Goal: Task Accomplishment & Management: Manage account settings

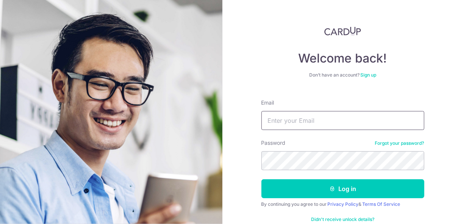
drag, startPoint x: 0, startPoint y: 0, endPoint x: 272, endPoint y: 121, distance: 297.9
click at [272, 121] on input "Email" at bounding box center [342, 120] width 163 height 19
type input "[EMAIL_ADDRESS][DOMAIN_NAME]"
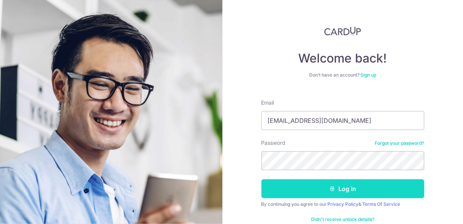
click at [288, 194] on button "Log in" at bounding box center [342, 188] width 163 height 19
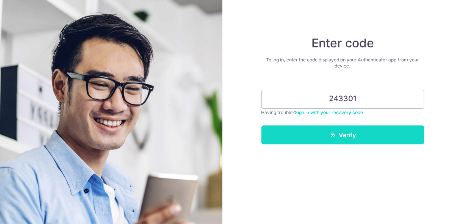
type input "243301"
click at [340, 132] on button "Verify" at bounding box center [342, 134] width 163 height 19
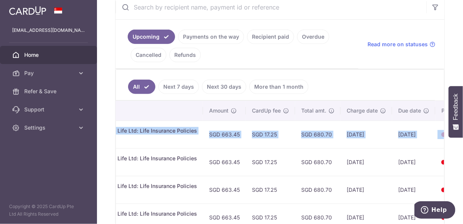
scroll to position [0, 262]
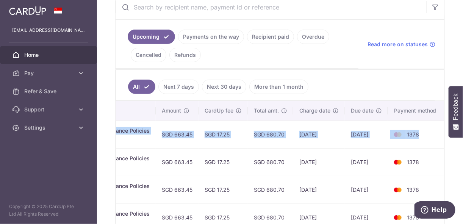
drag, startPoint x: 290, startPoint y: 127, endPoint x: 416, endPoint y: 134, distance: 126.2
click at [416, 134] on tr "Update payment Cancel payment Scheduled for charge txn_93f2aba382f Insurance. S…" at bounding box center [149, 134] width 591 height 28
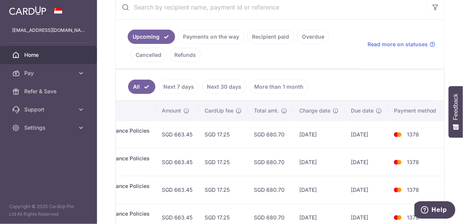
click at [321, 148] on td "[DATE]" at bounding box center [318, 162] width 51 height 28
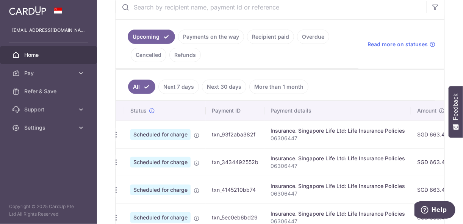
scroll to position [0, 0]
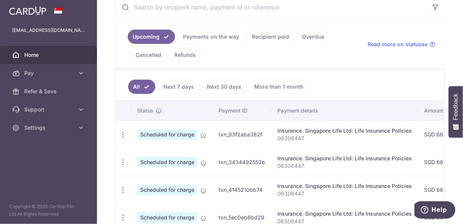
drag, startPoint x: 273, startPoint y: 132, endPoint x: 179, endPoint y: 132, distance: 93.5
click at [179, 132] on tr "Update payment Cancel payment Scheduled for charge txn_93f2aba382f Insurance. S…" at bounding box center [411, 134] width 591 height 28
click at [122, 131] on icon "button" at bounding box center [123, 135] width 8 height 8
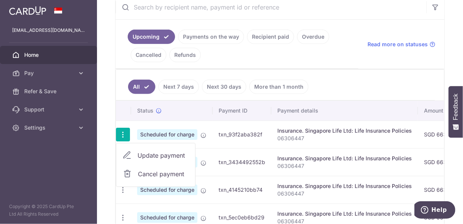
click at [145, 155] on span "Update payment" at bounding box center [162, 155] width 51 height 9
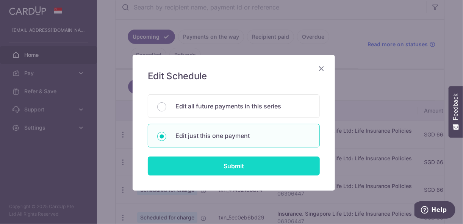
click at [186, 162] on input "Submit" at bounding box center [234, 165] width 172 height 19
radio input "true"
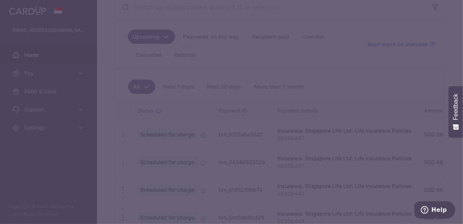
type input "663.45"
type input "26/10/2025"
type input "06306447"
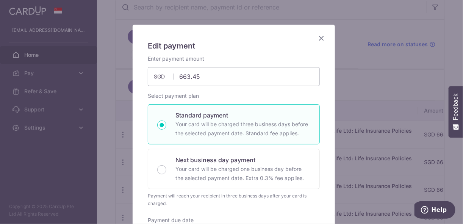
scroll to position [91, 0]
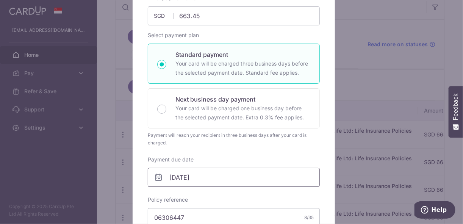
click at [172, 176] on input "26/10/2025" at bounding box center [234, 177] width 172 height 19
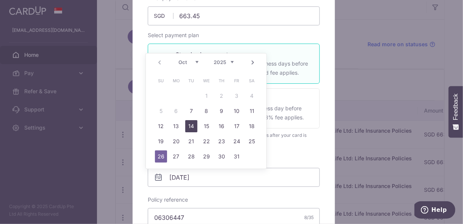
click at [190, 130] on link "14" at bounding box center [191, 126] width 12 height 12
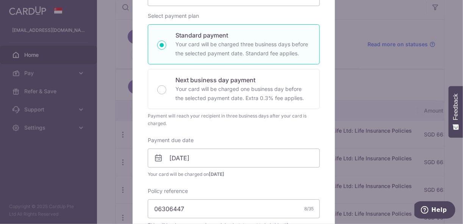
scroll to position [121, 0]
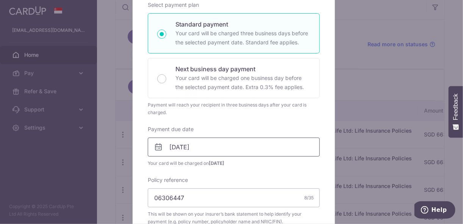
click at [179, 145] on input "[DATE]" at bounding box center [234, 146] width 172 height 19
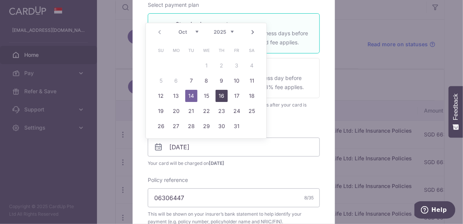
click at [220, 97] on link "16" at bounding box center [221, 96] width 12 height 12
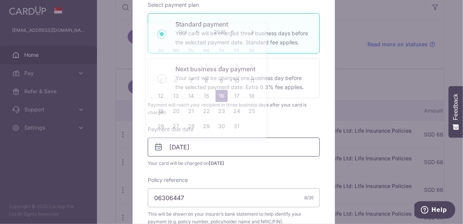
click at [195, 142] on input "16/10/2025" at bounding box center [234, 146] width 172 height 19
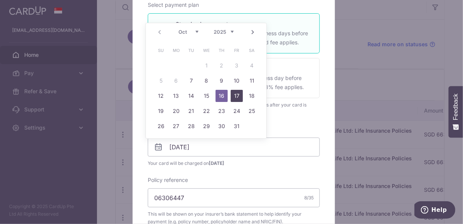
click at [238, 95] on link "17" at bounding box center [237, 96] width 12 height 12
type input "[DATE]"
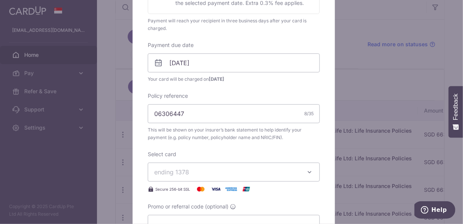
scroll to position [242, 0]
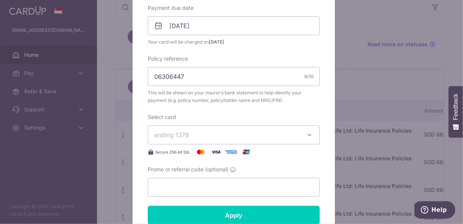
click at [347, 90] on div "Edit payment By clicking apply, you will make changes to all payments to Singap…" at bounding box center [231, 112] width 463 height 224
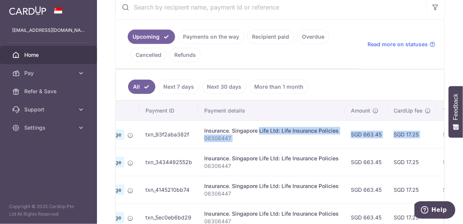
scroll to position [0, 75]
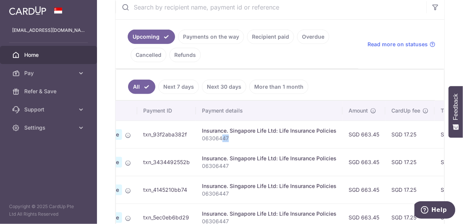
drag, startPoint x: 307, startPoint y: 130, endPoint x: 221, endPoint y: 142, distance: 87.4
click at [221, 142] on td "Insurance. Singapore Life Ltd: Life Insurance Policies 06306447" at bounding box center [269, 134] width 146 height 28
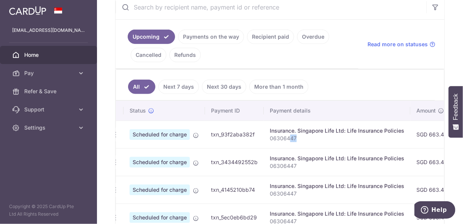
scroll to position [0, 0]
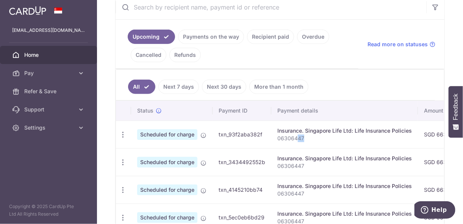
drag, startPoint x: 167, startPoint y: 134, endPoint x: 115, endPoint y: 133, distance: 52.2
drag, startPoint x: 115, startPoint y: 133, endPoint x: 123, endPoint y: 134, distance: 8.0
click at [123, 134] on icon "button" at bounding box center [123, 135] width 8 height 8
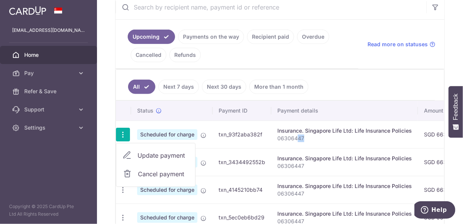
click at [147, 155] on span "Update payment" at bounding box center [162, 155] width 51 height 9
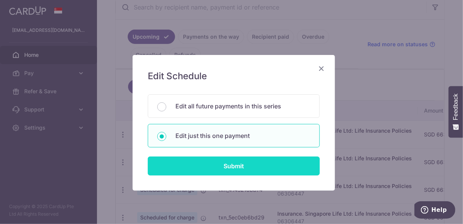
click at [195, 159] on input "Submit" at bounding box center [234, 165] width 172 height 19
radio input "true"
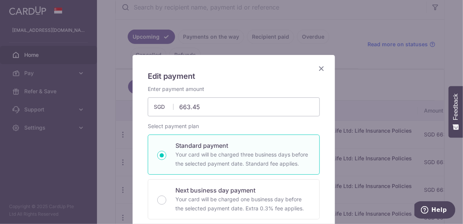
scroll to position [121, 0]
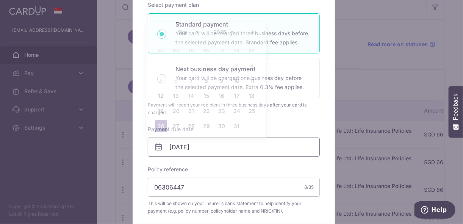
click at [194, 149] on input "26/10/2025" at bounding box center [234, 146] width 172 height 19
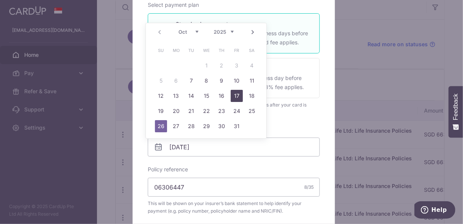
click at [240, 94] on link "17" at bounding box center [237, 96] width 12 height 12
type input "[DATE]"
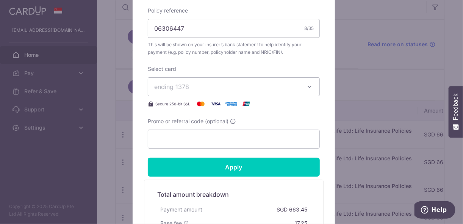
scroll to position [303, 0]
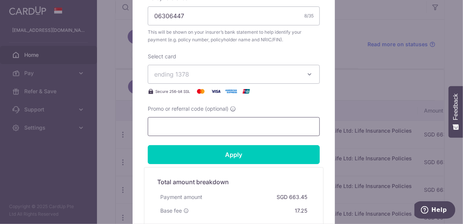
click at [216, 129] on input "Promo or referral code (optional)" at bounding box center [234, 126] width 172 height 19
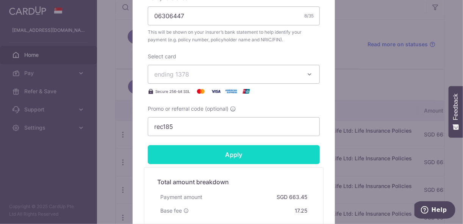
click at [213, 152] on input "Apply" at bounding box center [234, 154] width 172 height 19
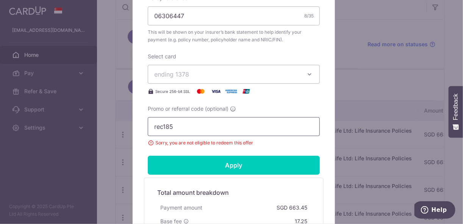
drag, startPoint x: 174, startPoint y: 127, endPoint x: 134, endPoint y: 126, distance: 39.4
click at [134, 126] on div "Edit payment By clicking apply, you will make changes to all payments to Singap…" at bounding box center [233, 14] width 202 height 525
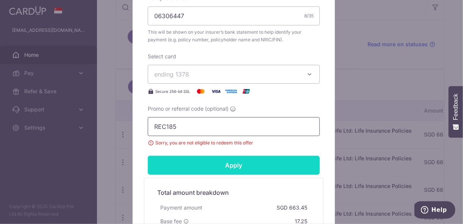
type input "REC185"
click at [189, 168] on input "Apply" at bounding box center [234, 165] width 172 height 19
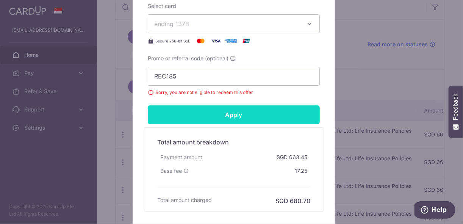
scroll to position [363, 0]
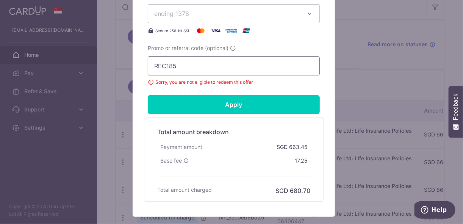
drag, startPoint x: 229, startPoint y: 68, endPoint x: 146, endPoint y: 66, distance: 82.2
click at [148, 66] on input "REC185" at bounding box center [234, 65] width 172 height 19
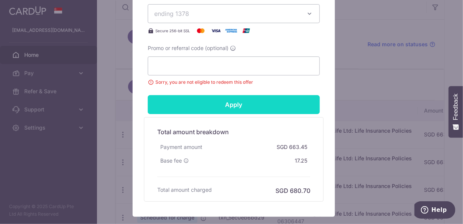
click at [214, 104] on input "Apply" at bounding box center [234, 104] width 172 height 19
type input "Successfully Applied"
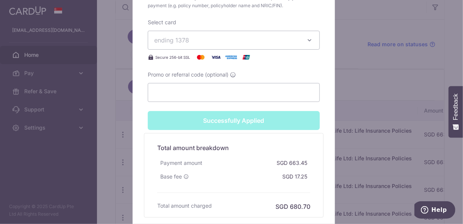
scroll to position [390, 0]
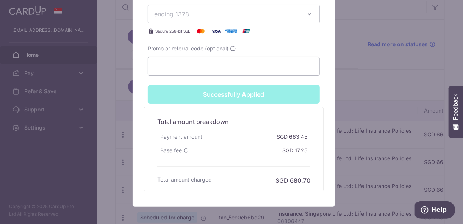
click at [355, 81] on div "Edit payment By clicking apply, you will make changes to all payments to Singap…" at bounding box center [231, 112] width 463 height 224
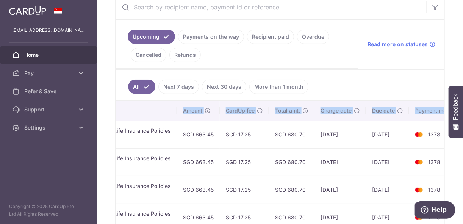
scroll to position [0, 262]
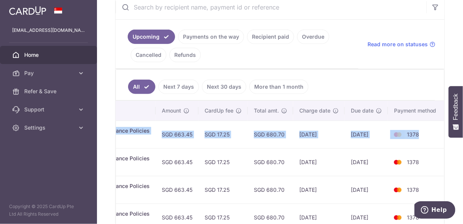
drag, startPoint x: 314, startPoint y: 128, endPoint x: 431, endPoint y: 131, distance: 117.0
click at [431, 131] on tr "Update payment Cancel payment Scheduled for charge txn_93f2aba382f Insurance. S…" at bounding box center [149, 134] width 591 height 28
click at [433, 129] on td "1378" at bounding box center [417, 134] width 58 height 28
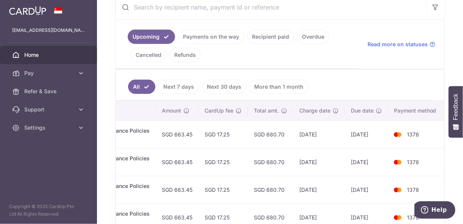
click at [392, 88] on ul "All Next 7 days Next 30 days More than 1 month" at bounding box center [275, 85] width 319 height 31
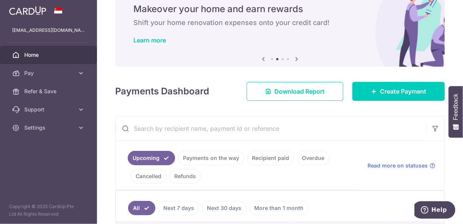
scroll to position [0, 0]
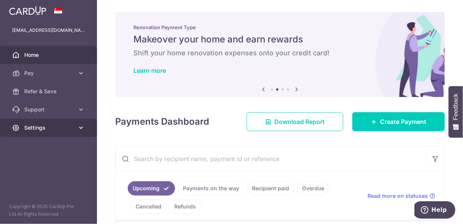
click at [51, 125] on span "Settings" at bounding box center [49, 128] width 50 height 8
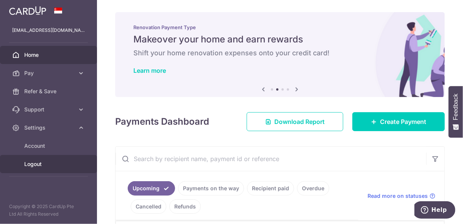
click at [40, 162] on span "Logout" at bounding box center [49, 164] width 50 height 8
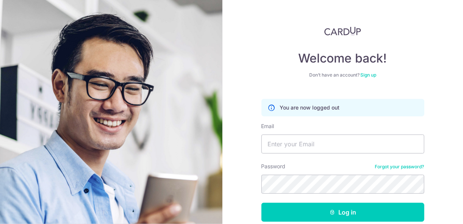
click at [239, 69] on div "Welcome back! Don’t have an account? Sign up You are now logged out Email Passw…" at bounding box center [342, 112] width 240 height 224
